Goal: Task Accomplishment & Management: Manage account settings

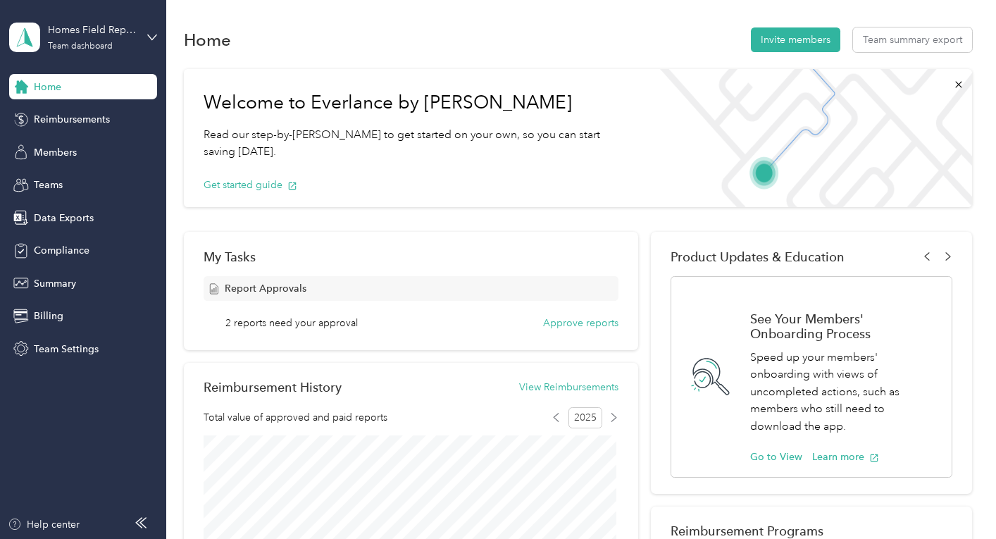
click at [117, 30] on div "Homes Field Representatives" at bounding box center [92, 30] width 88 height 15
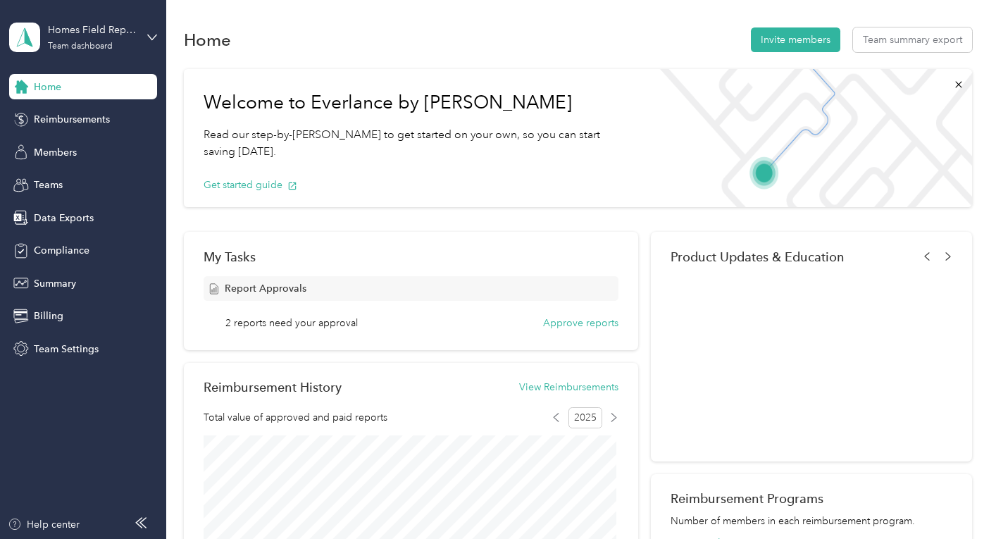
click at [75, 150] on div "Personal dashboard" at bounding box center [157, 146] width 277 height 25
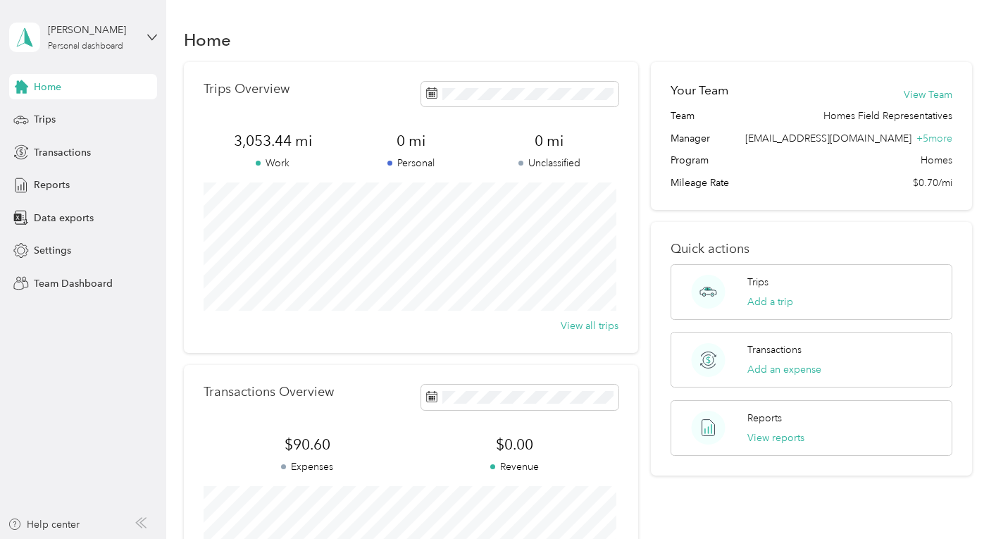
click at [44, 116] on span "Trips" at bounding box center [45, 119] width 22 height 15
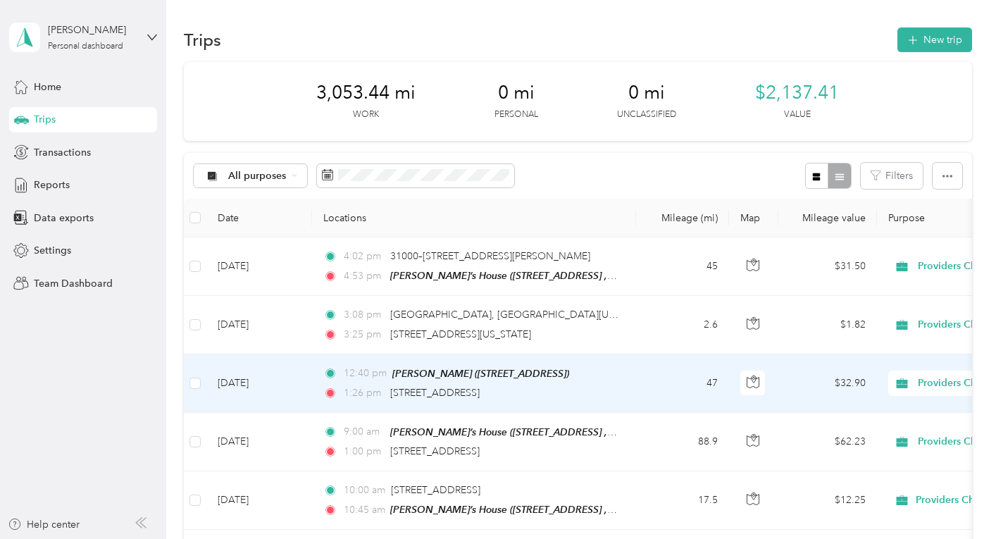
click at [603, 389] on div "1:26 pm [STREET_ADDRESS]" at bounding box center [471, 393] width 296 height 16
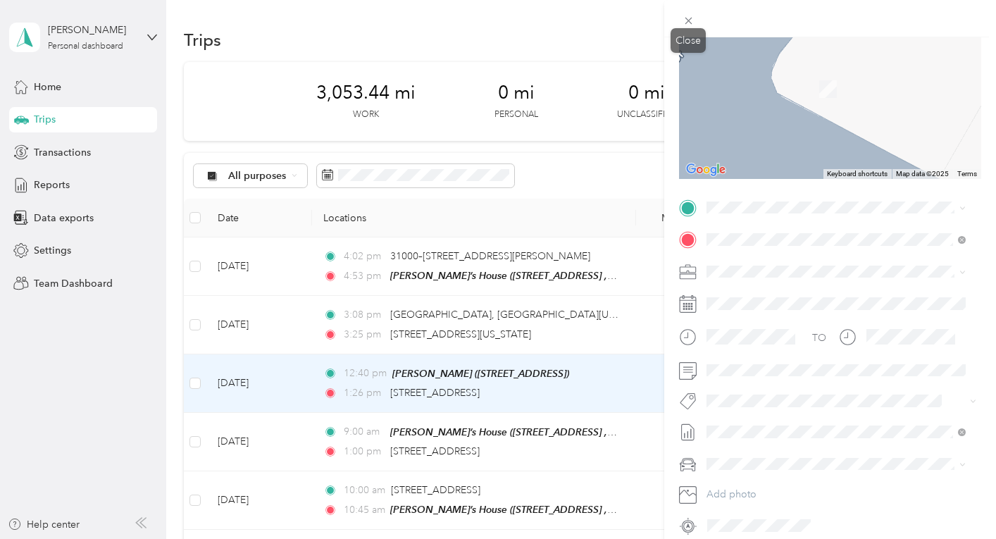
click at [683, 16] on icon at bounding box center [689, 21] width 12 height 12
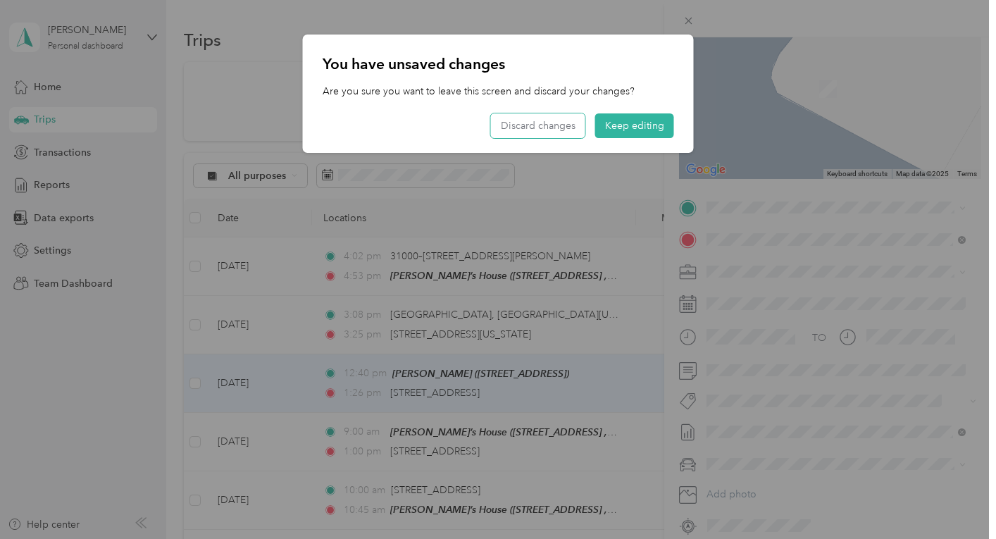
click at [557, 125] on button "Discard changes" at bounding box center [538, 125] width 94 height 25
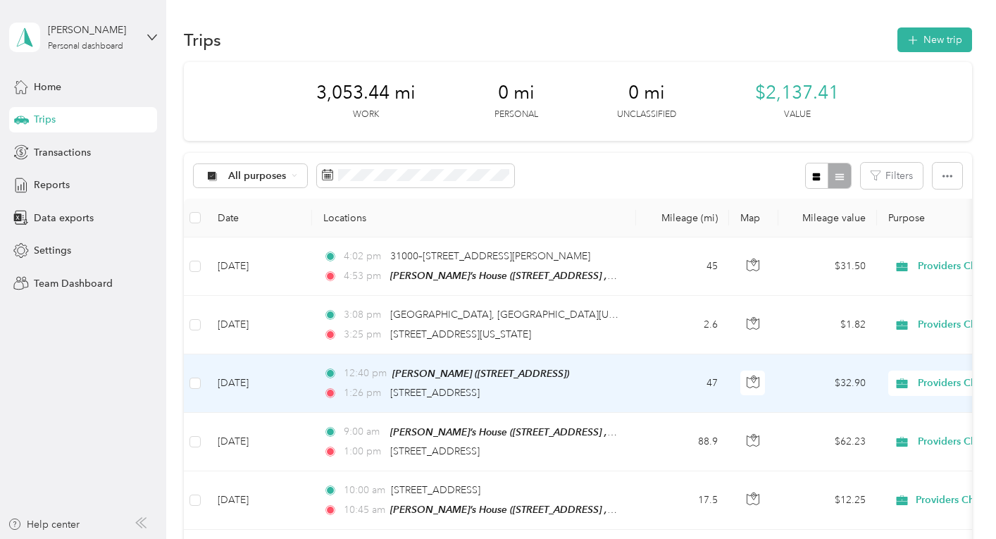
click at [633, 376] on td "12:40 pm [PERSON_NAME] ([STREET_ADDRESS]) 1:26 pm [STREET_ADDRESS]" at bounding box center [474, 383] width 324 height 58
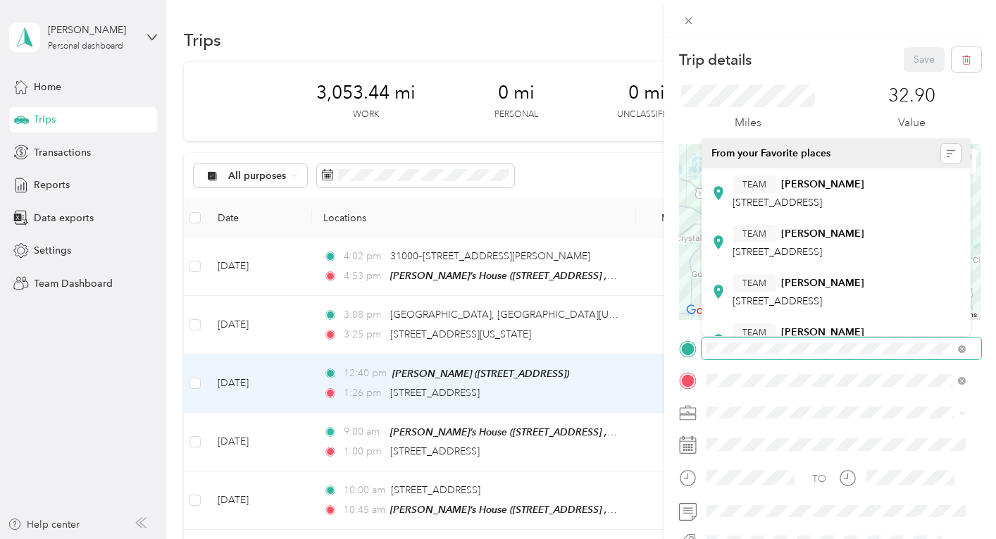
scroll to position [0, 61]
click at [977, 327] on form "Trip details Save This trip cannot be edited because it is either under review,…" at bounding box center [831, 362] width 332 height 631
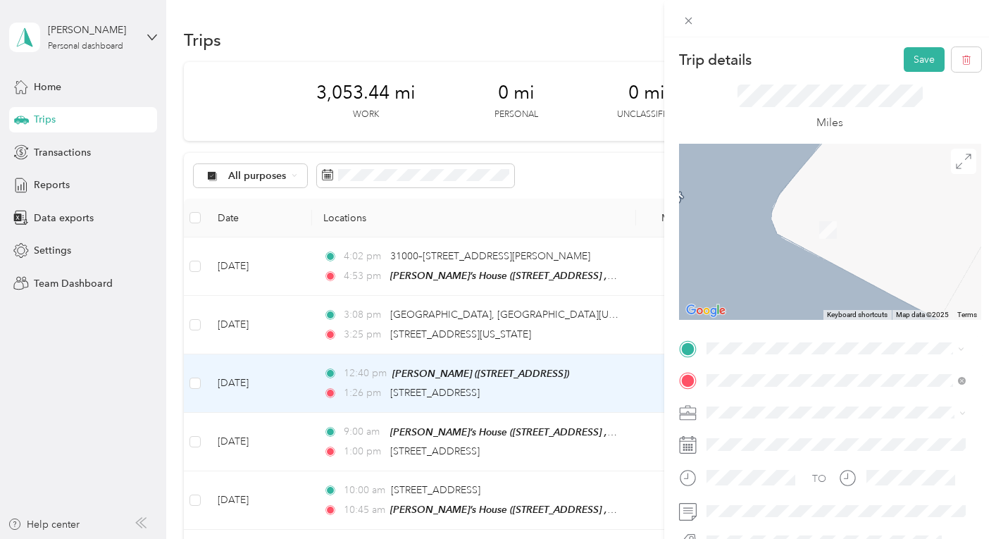
click at [837, 179] on span "[STREET_ADDRESS][US_STATE]" at bounding box center [803, 177] width 141 height 13
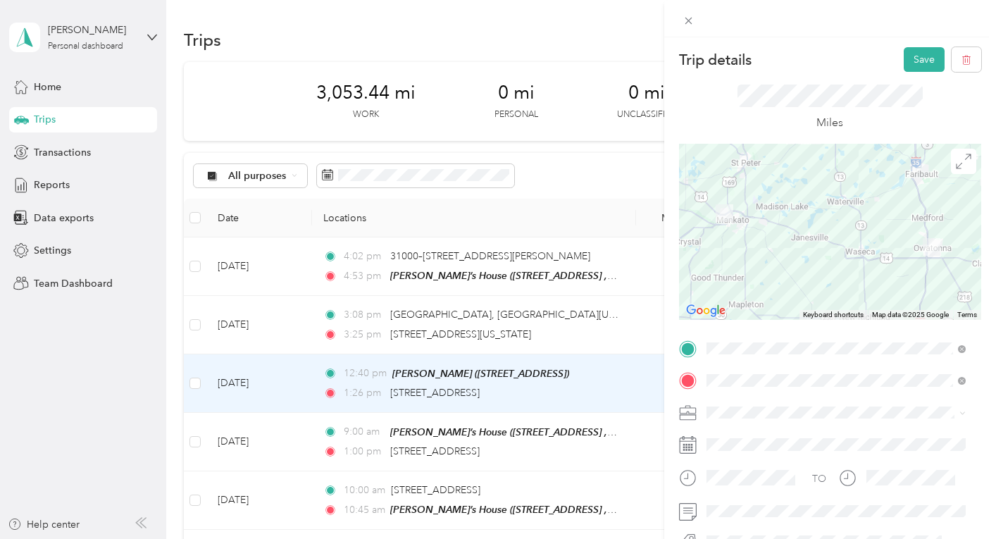
click at [916, 51] on button "Save" at bounding box center [924, 59] width 41 height 25
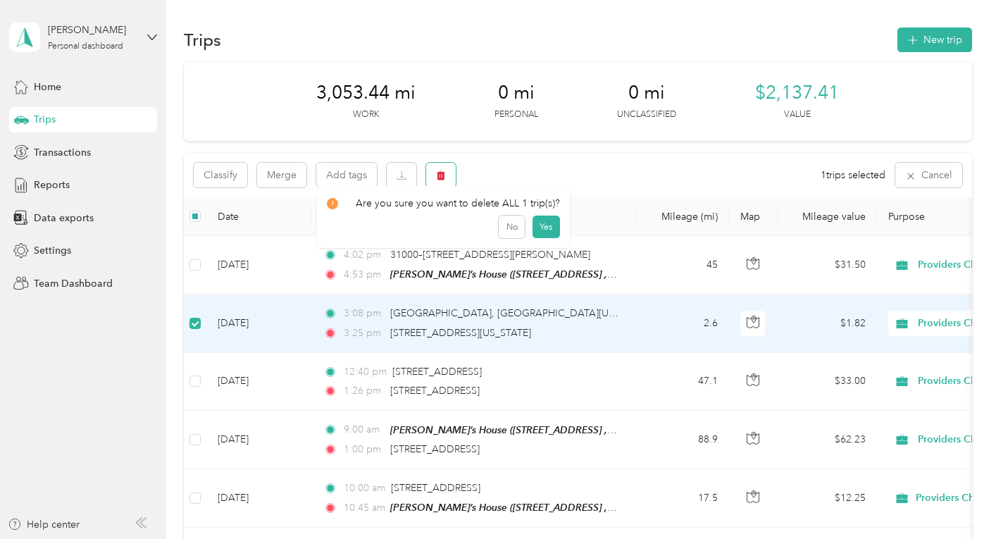
click at [450, 181] on button "button" at bounding box center [441, 175] width 30 height 25
click at [541, 231] on button "Yes" at bounding box center [545, 234] width 27 height 23
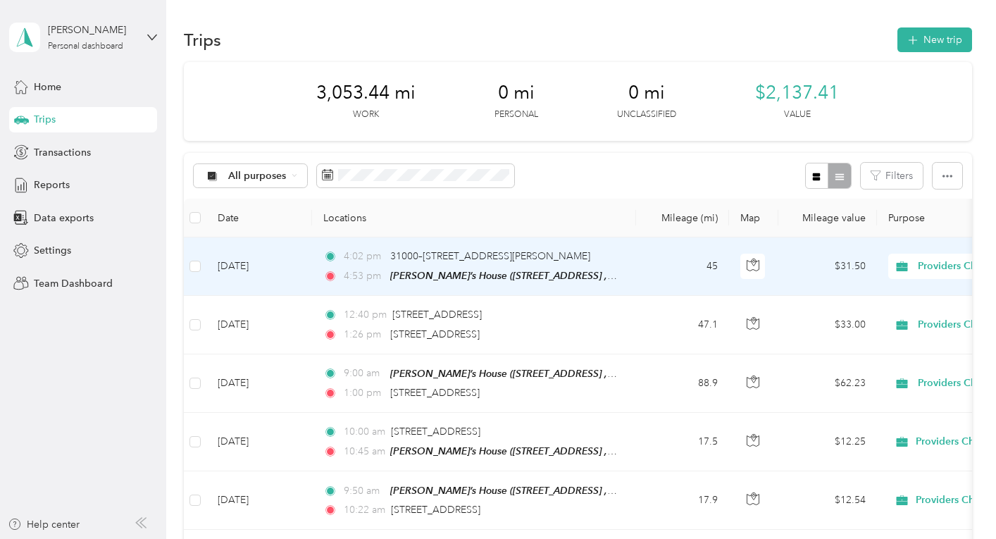
click at [622, 271] on td "4:02 pm 31000–[GEOGRAPHIC_DATA][STREET_ADDRESS][PERSON_NAME] 4:53 pm [PERSON_NA…" at bounding box center [474, 266] width 324 height 58
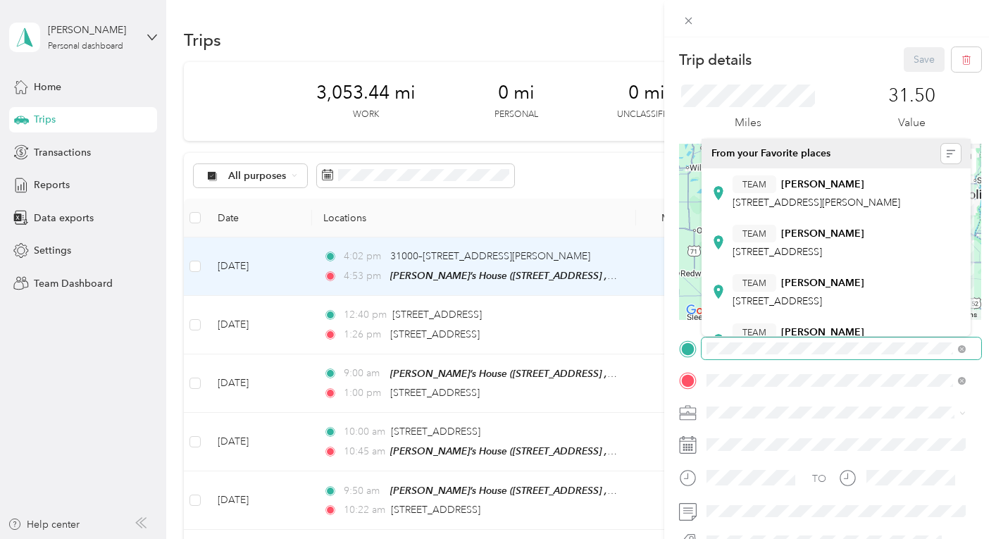
click at [661, 328] on div "Trip details Save This trip cannot be edited because it is either under review,…" at bounding box center [498, 269] width 996 height 539
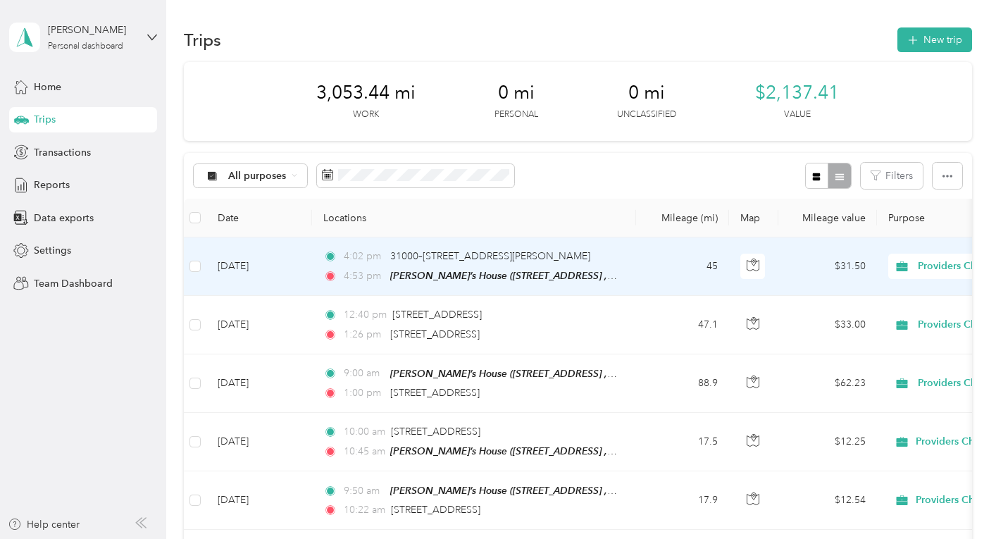
click at [650, 262] on td "45" at bounding box center [682, 266] width 93 height 58
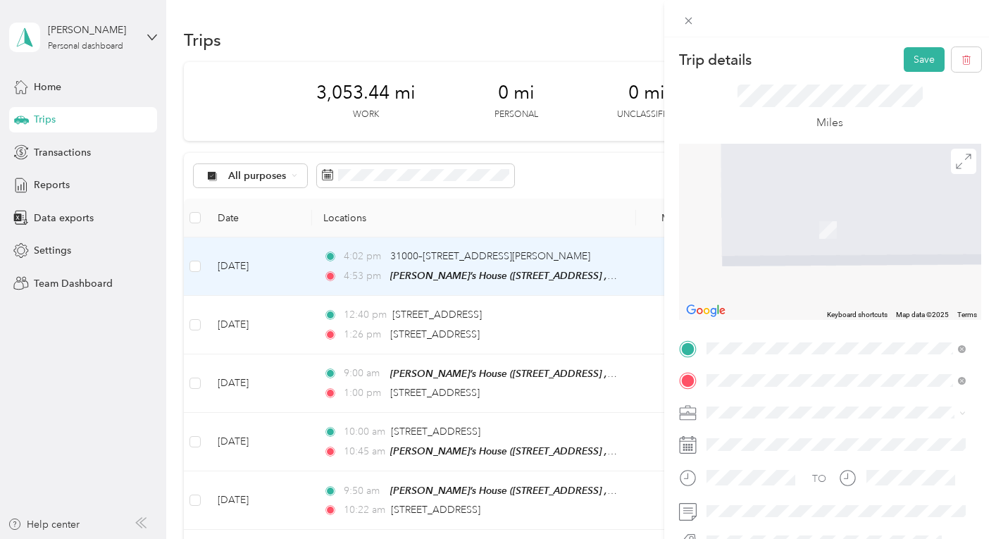
click at [763, 182] on span "[STREET_ADDRESS][US_STATE]" at bounding box center [803, 177] width 141 height 13
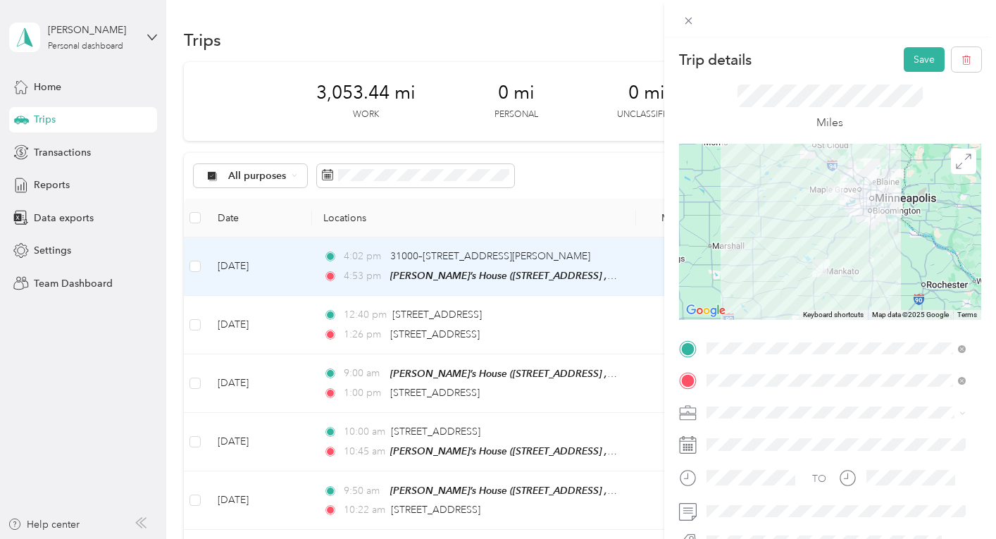
click at [956, 166] on icon at bounding box center [964, 162] width 16 height 16
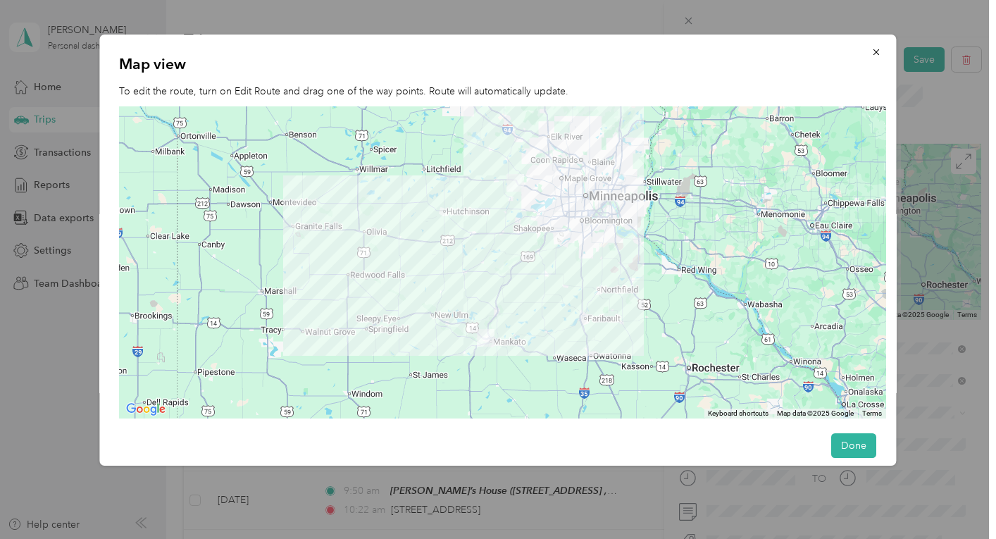
drag, startPoint x: 849, startPoint y: 440, endPoint x: 846, endPoint y: 425, distance: 15.8
click at [849, 439] on button "Done" at bounding box center [854, 445] width 45 height 25
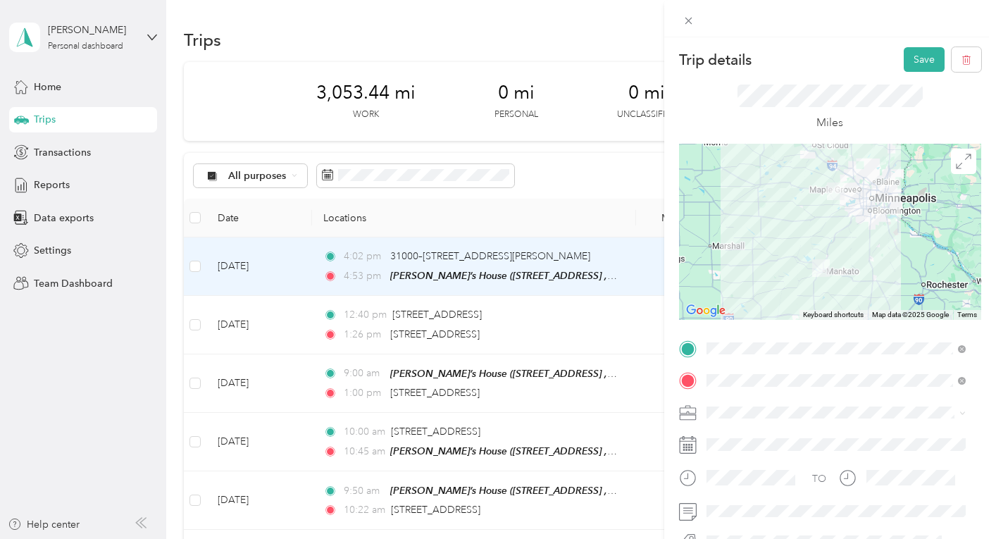
click at [915, 51] on button "Save" at bounding box center [924, 59] width 41 height 25
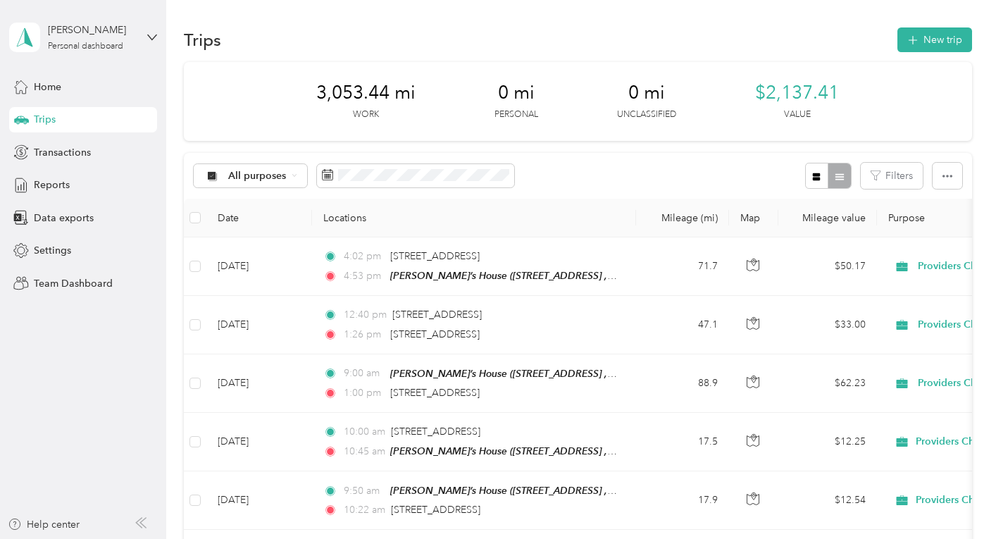
click at [57, 183] on span "Reports" at bounding box center [52, 185] width 36 height 15
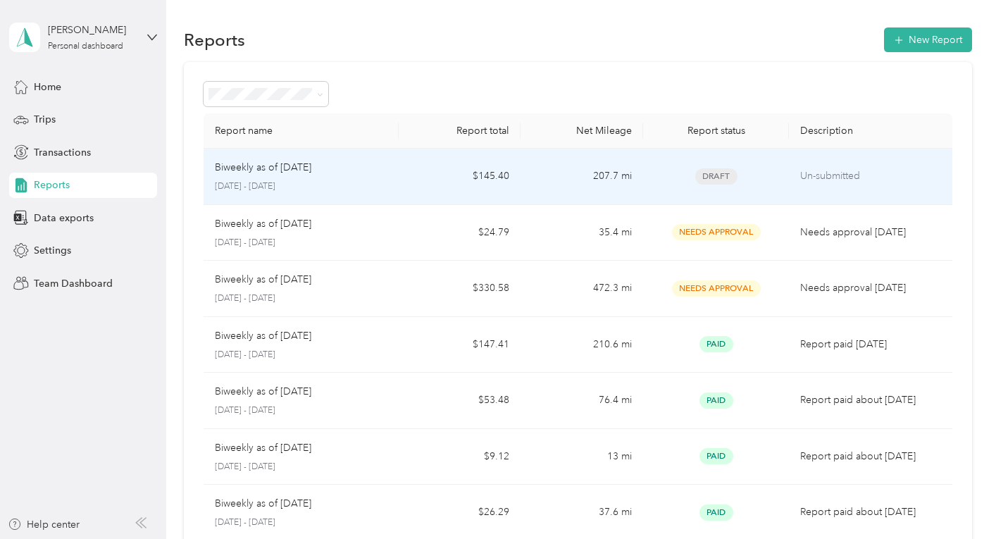
click at [377, 185] on p "[DATE] - [DATE]" at bounding box center [301, 186] width 173 height 13
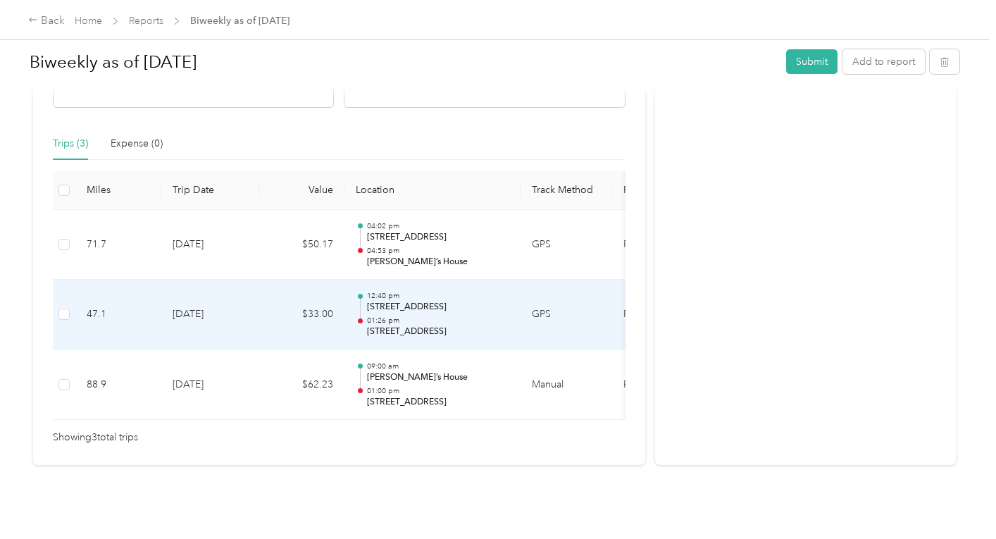
scroll to position [311, 0]
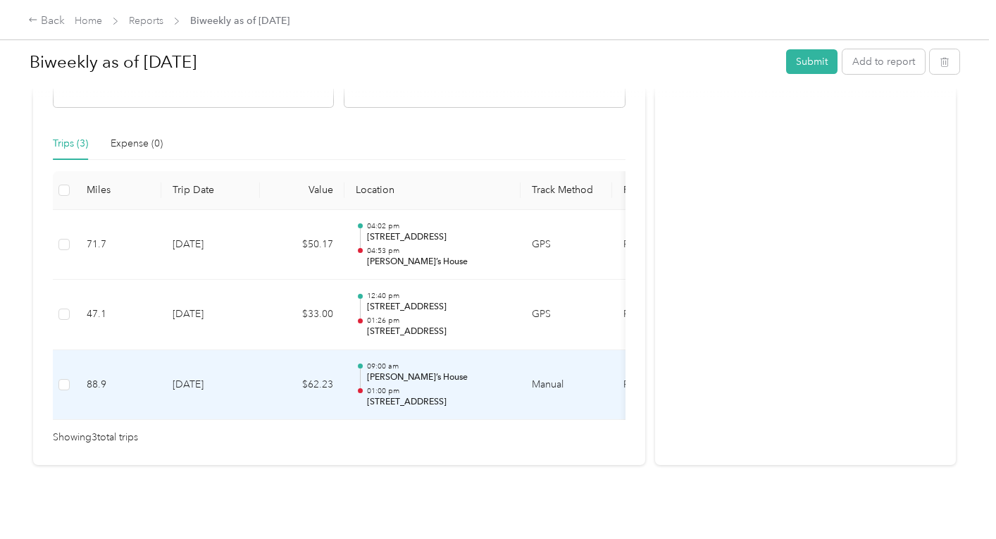
click at [531, 374] on td "Manual" at bounding box center [567, 385] width 92 height 70
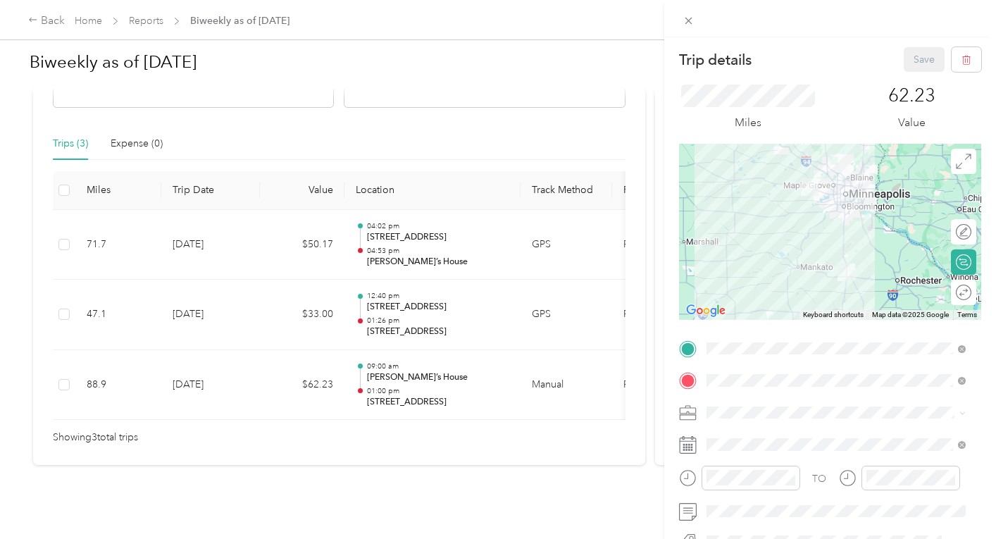
click at [433, 286] on div "Trip details Save This trip cannot be edited because it is either under review,…" at bounding box center [498, 269] width 996 height 539
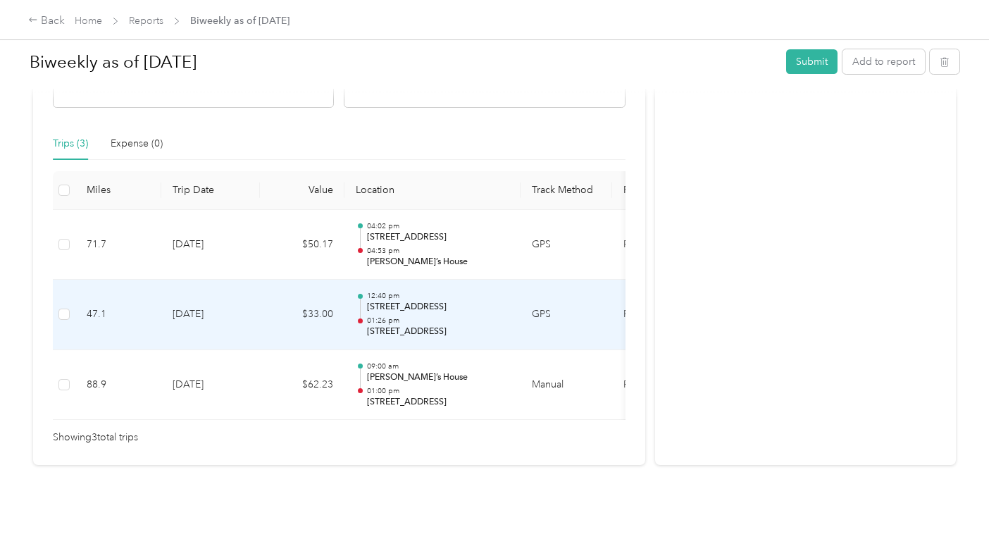
click at [471, 316] on p "01:26 pm" at bounding box center [438, 321] width 142 height 10
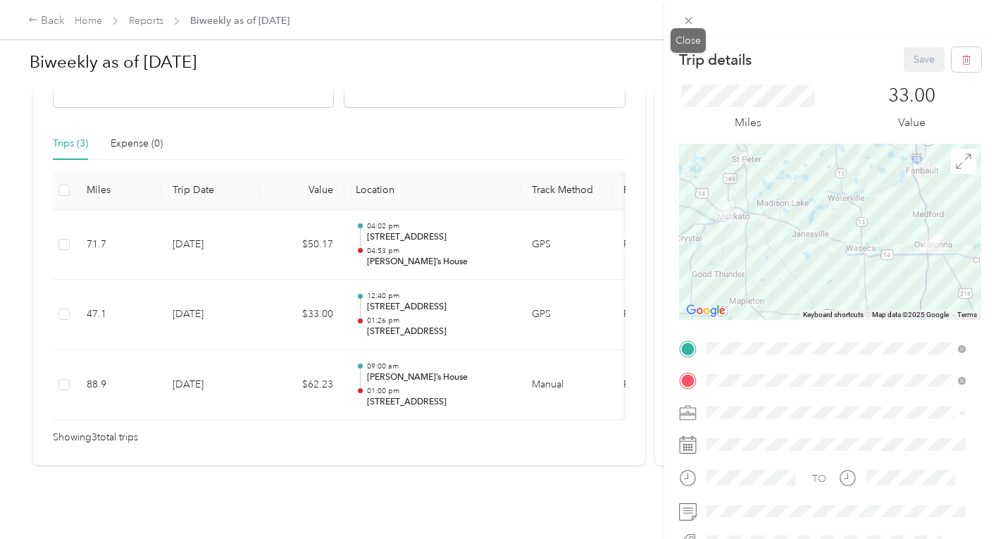
click at [686, 17] on icon at bounding box center [689, 21] width 12 height 12
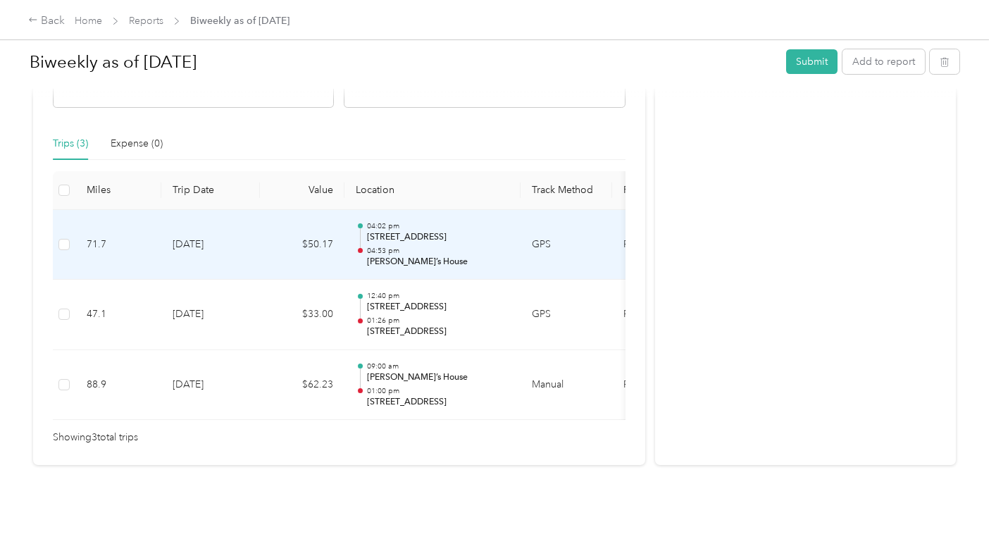
click at [439, 256] on p "[PERSON_NAME]’s House" at bounding box center [438, 262] width 142 height 13
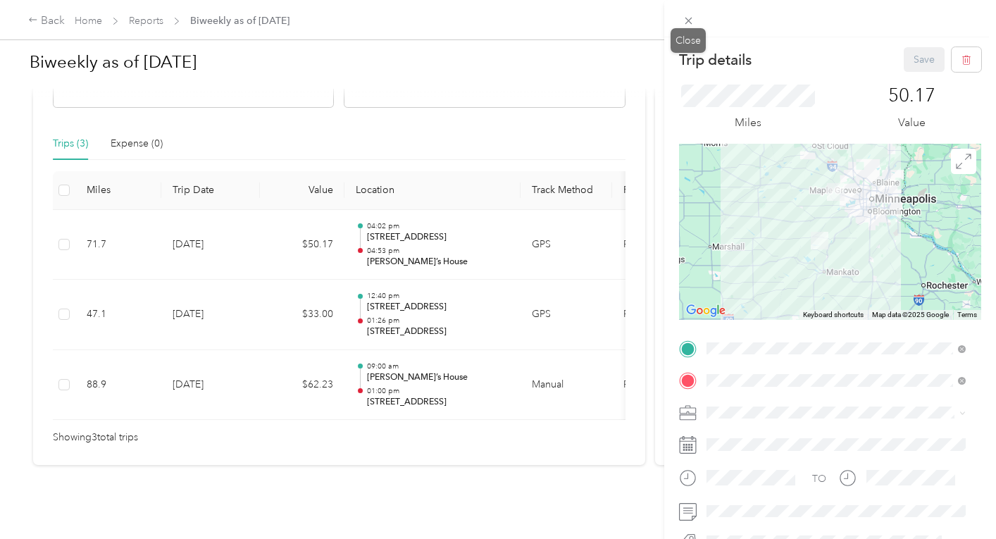
click at [686, 21] on icon at bounding box center [689, 21] width 12 height 12
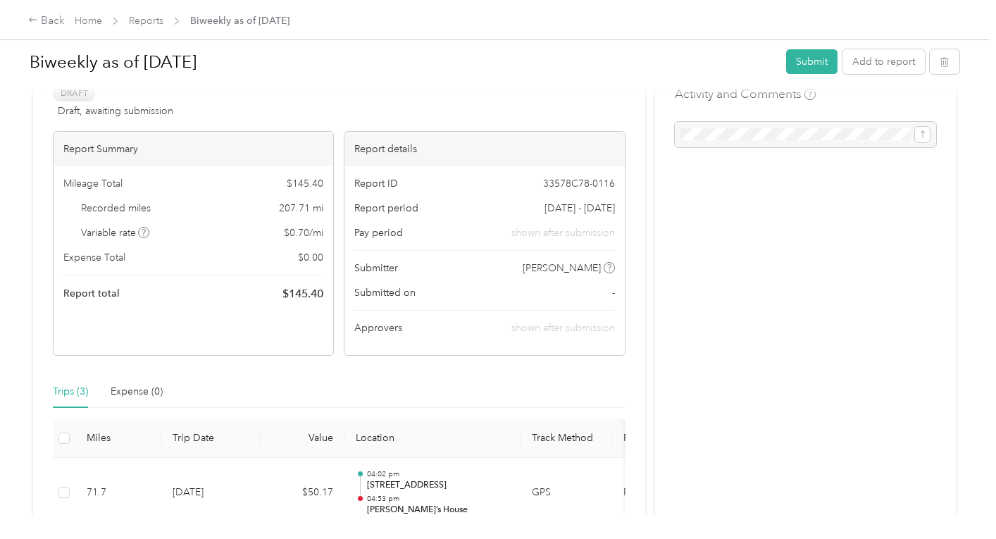
scroll to position [30, 0]
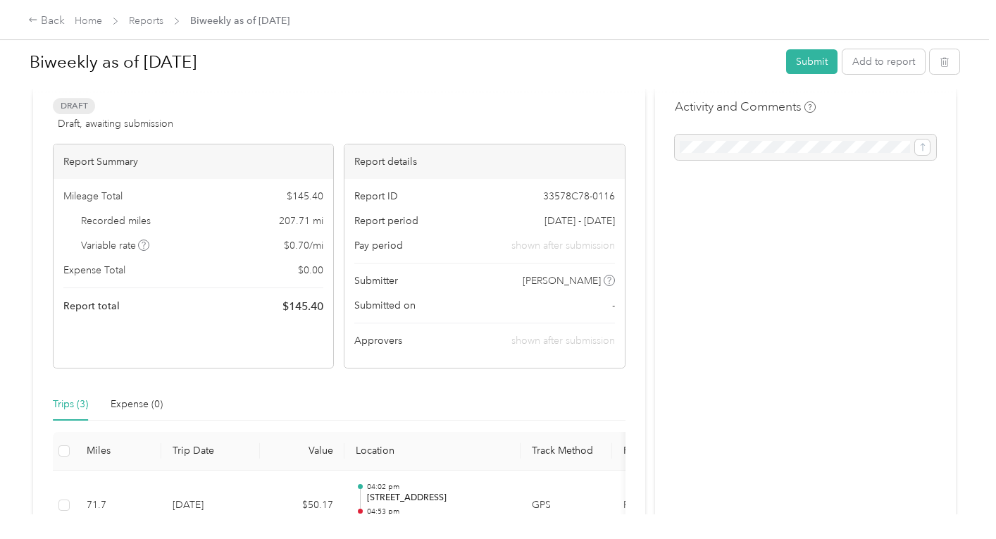
click at [807, 56] on button "Submit" at bounding box center [811, 61] width 51 height 25
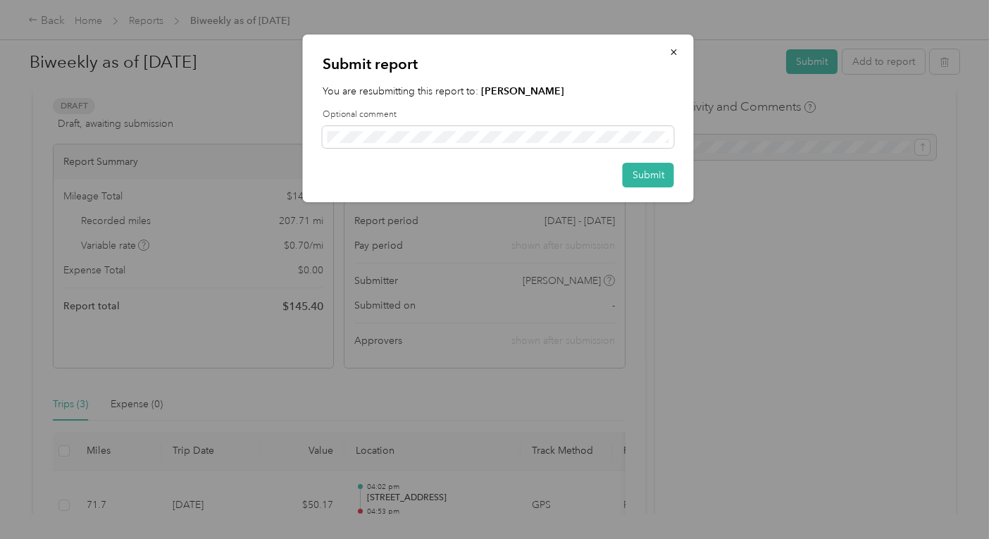
click at [659, 167] on button "Submit" at bounding box center [648, 175] width 51 height 25
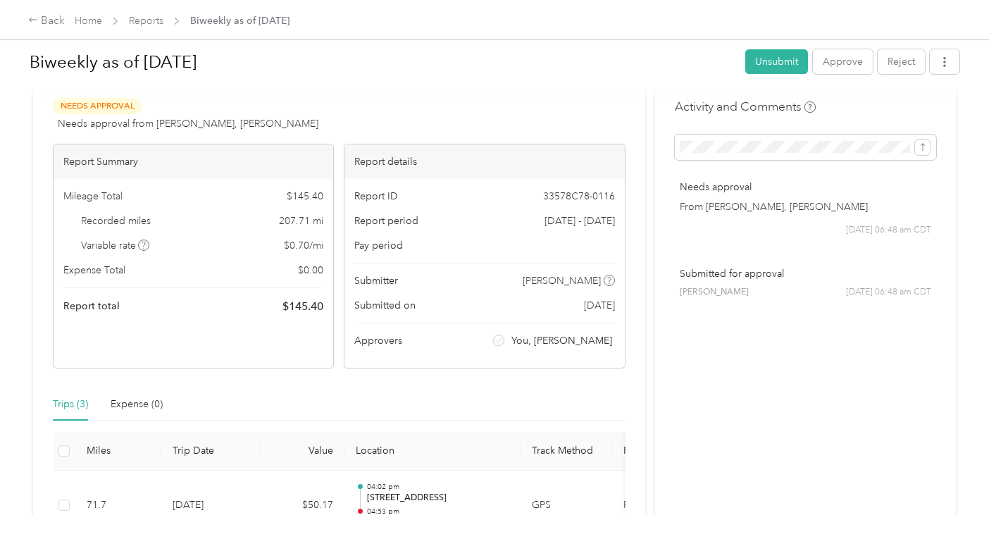
click at [142, 19] on link "Reports" at bounding box center [146, 21] width 35 height 12
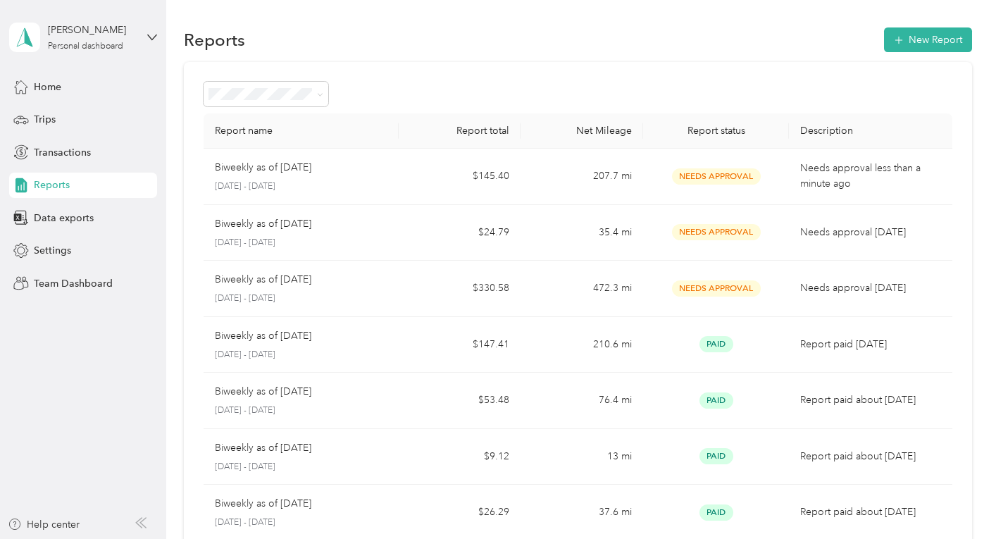
click at [125, 31] on div "[PERSON_NAME]" at bounding box center [92, 30] width 88 height 15
click at [90, 113] on div "Team dashboard" at bounding box center [59, 116] width 75 height 15
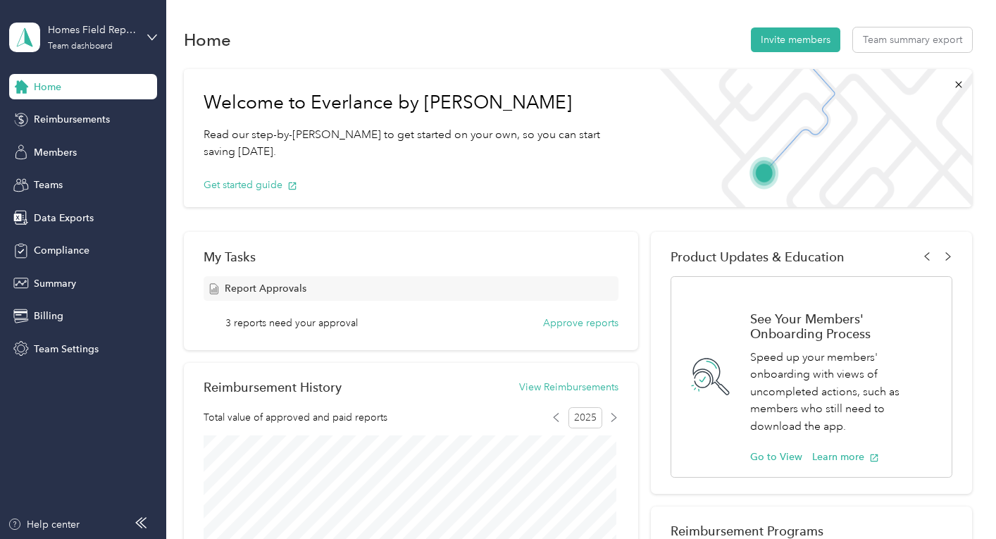
click at [558, 324] on button "Approve reports" at bounding box center [580, 323] width 75 height 15
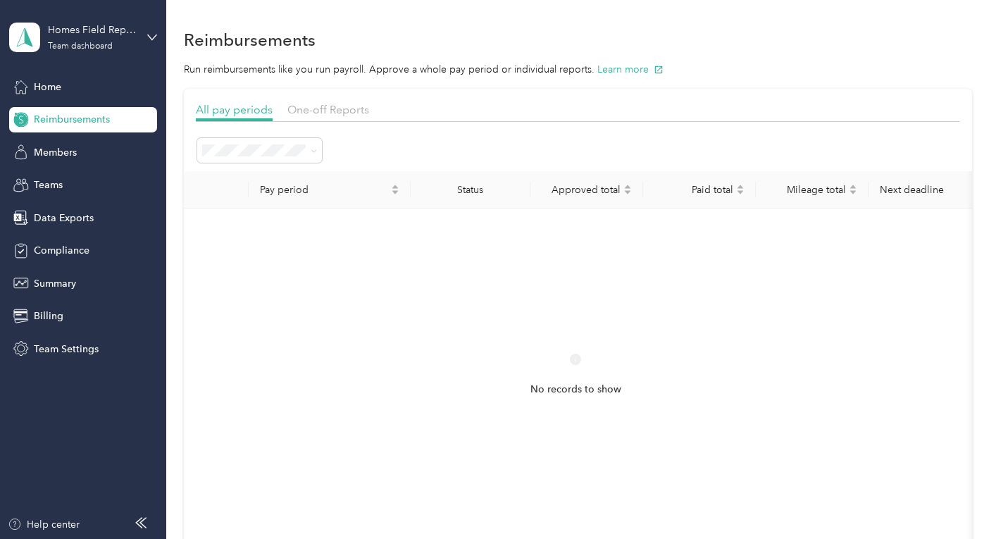
click at [314, 109] on span "One-off Reports" at bounding box center [329, 109] width 82 height 13
